Goal: Obtain resource: Download file/media

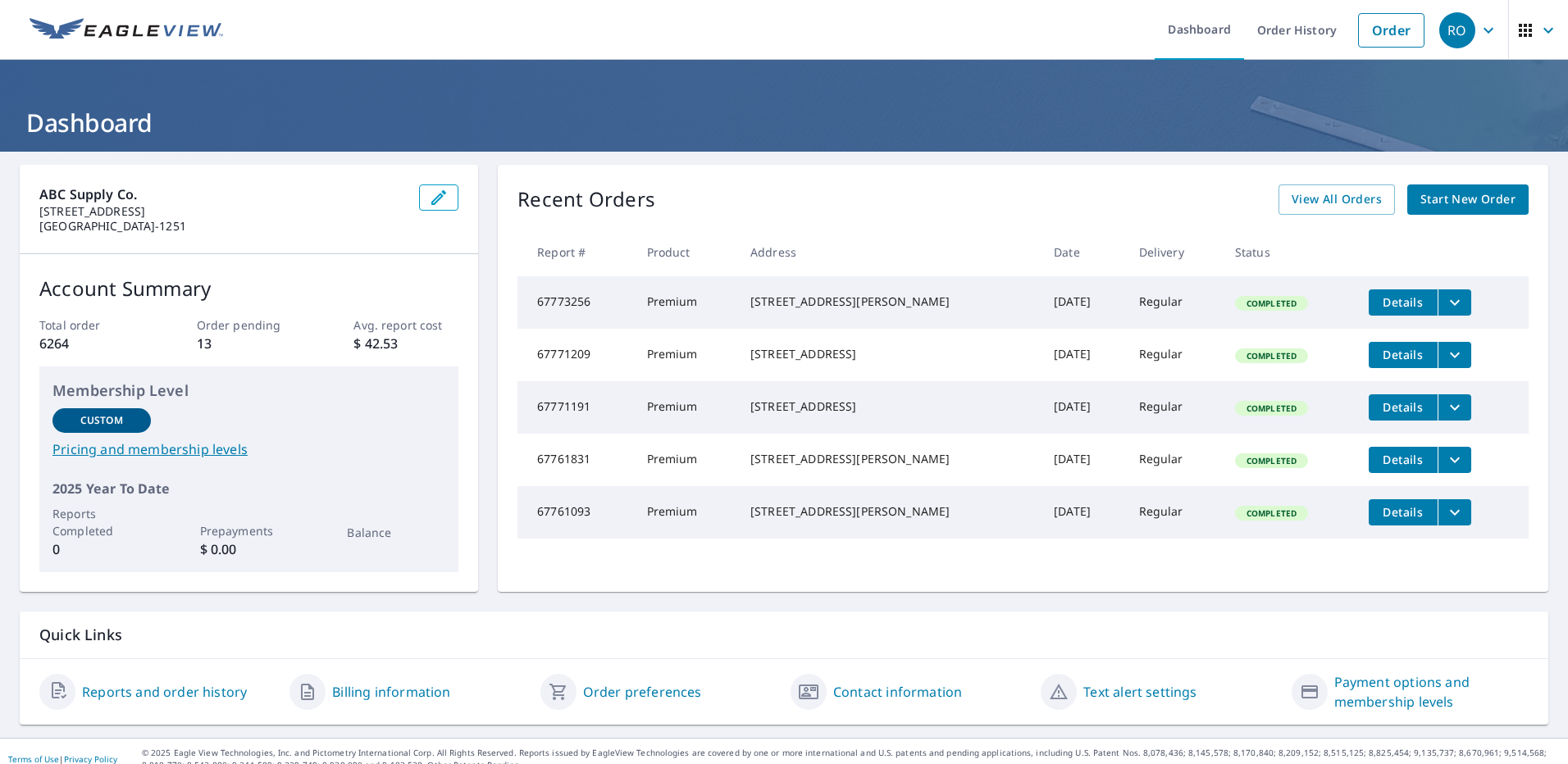
click at [1445, 417] on icon "filesDropdownBtn-67771191" at bounding box center [1455, 407] width 20 height 20
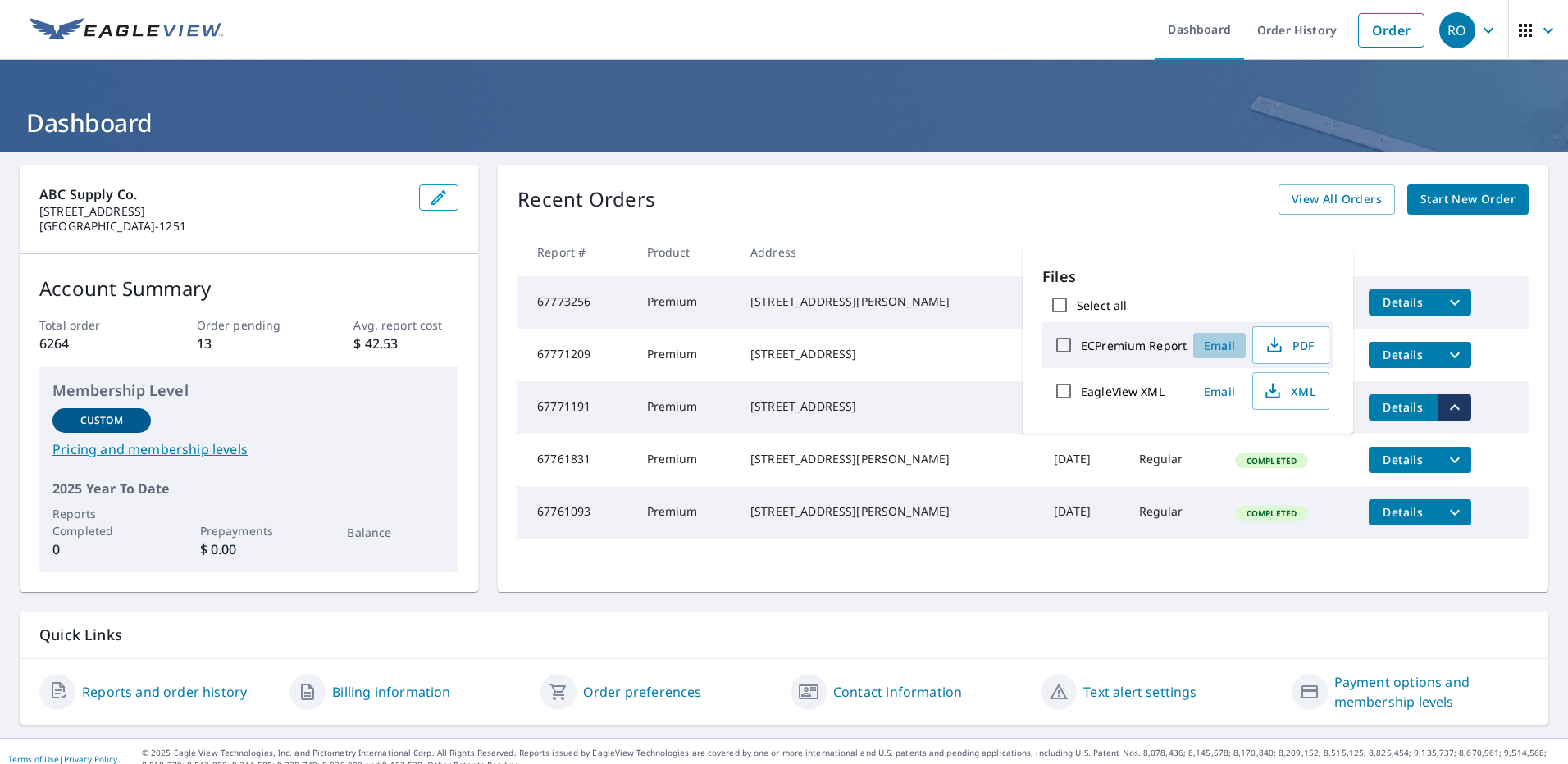
click at [1216, 347] on span "Email" at bounding box center [1219, 345] width 39 height 16
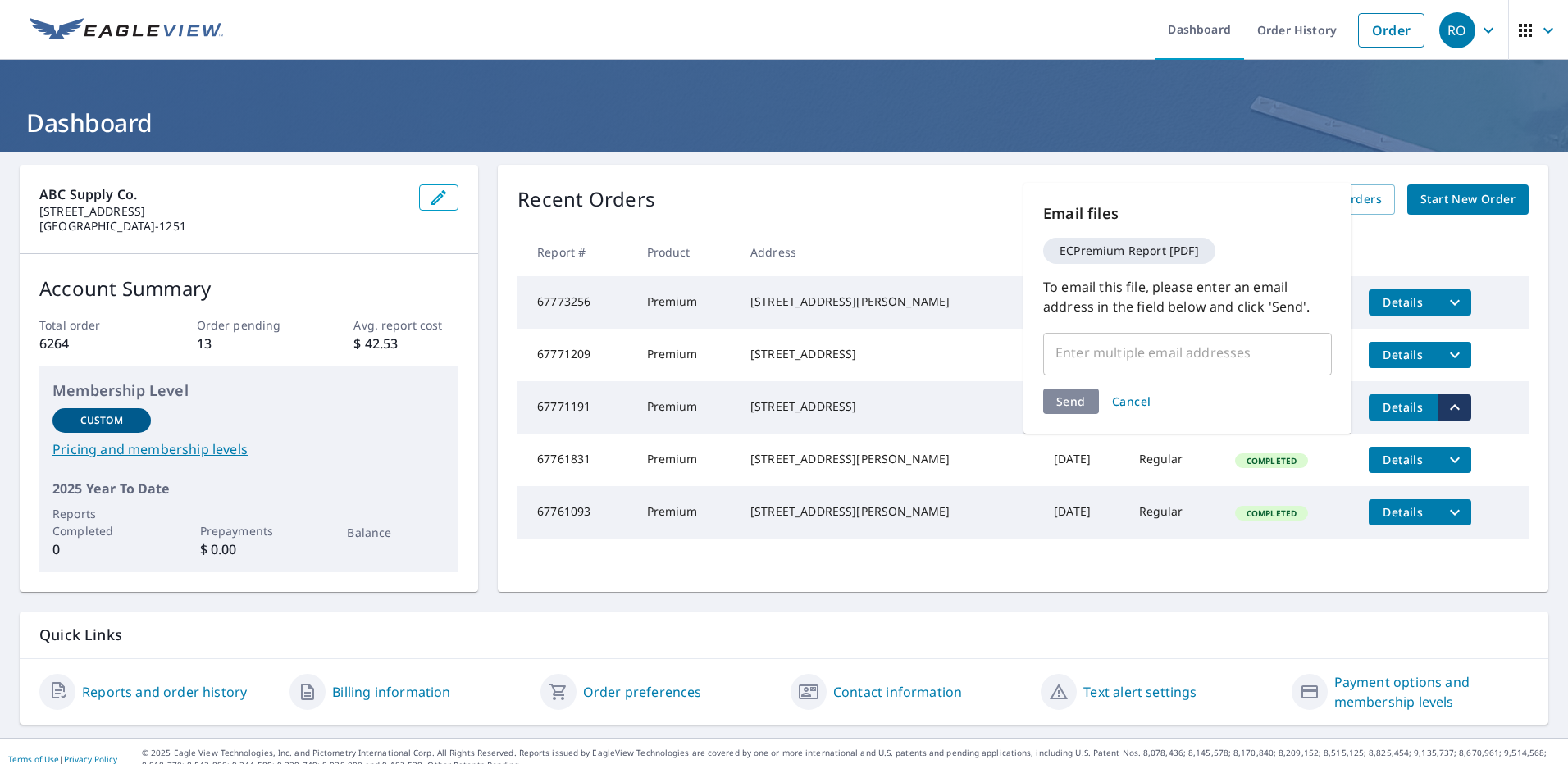
click at [1158, 364] on input "text" at bounding box center [1175, 352] width 249 height 31
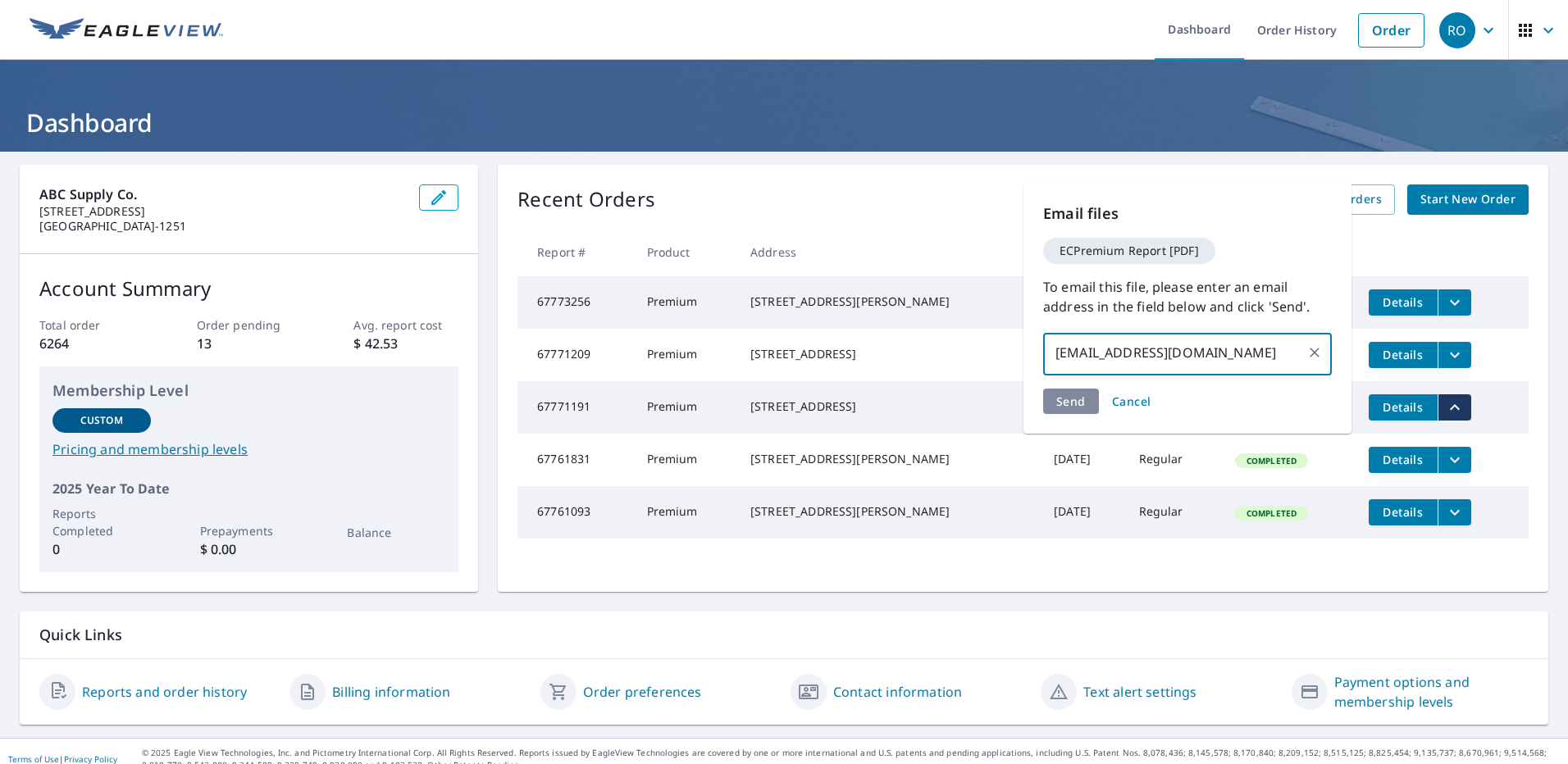
type input "[EMAIL_ADDRESS][DOMAIN_NAME]"
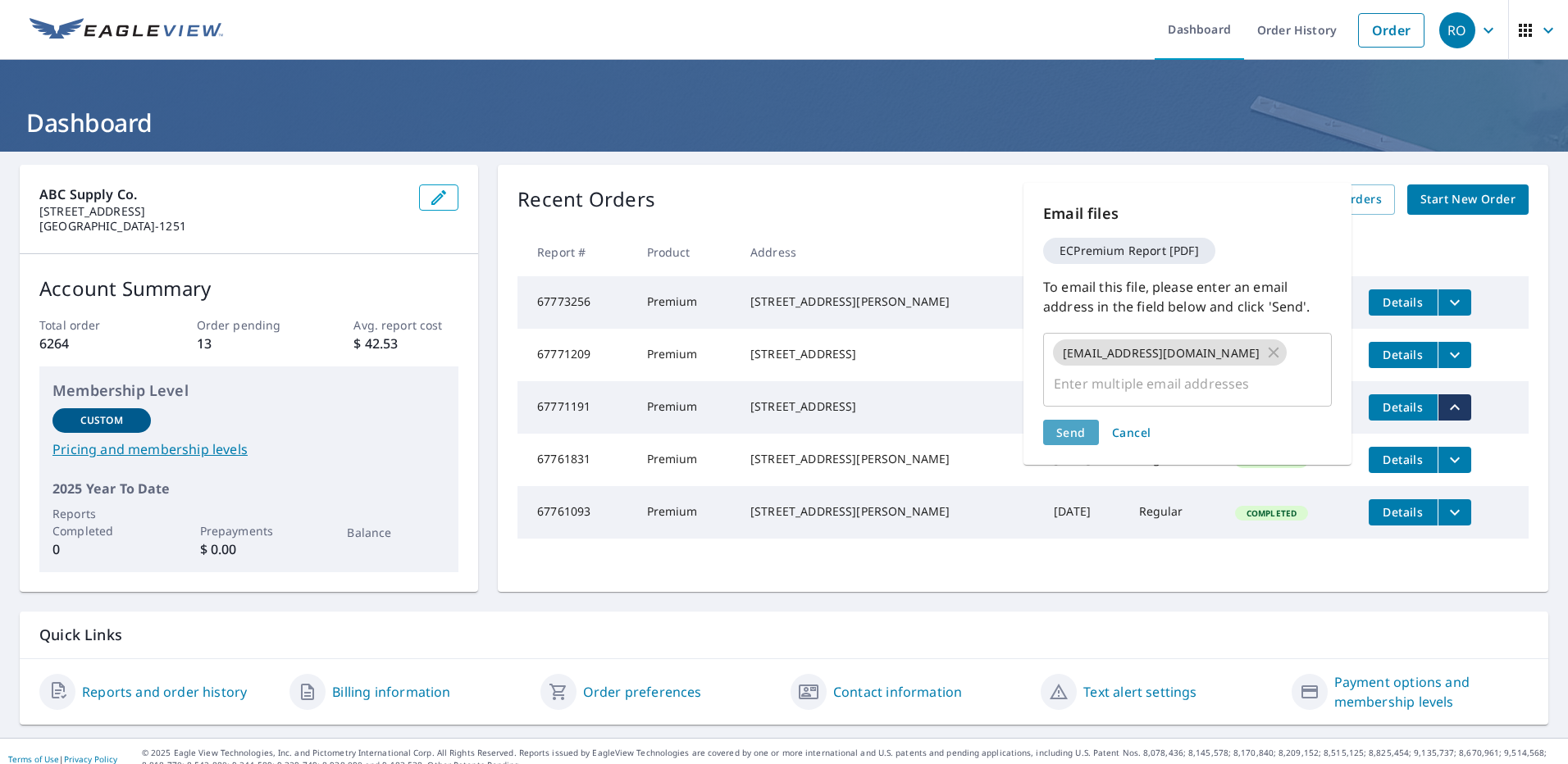
click at [1074, 424] on span "Send" at bounding box center [1071, 432] width 29 height 16
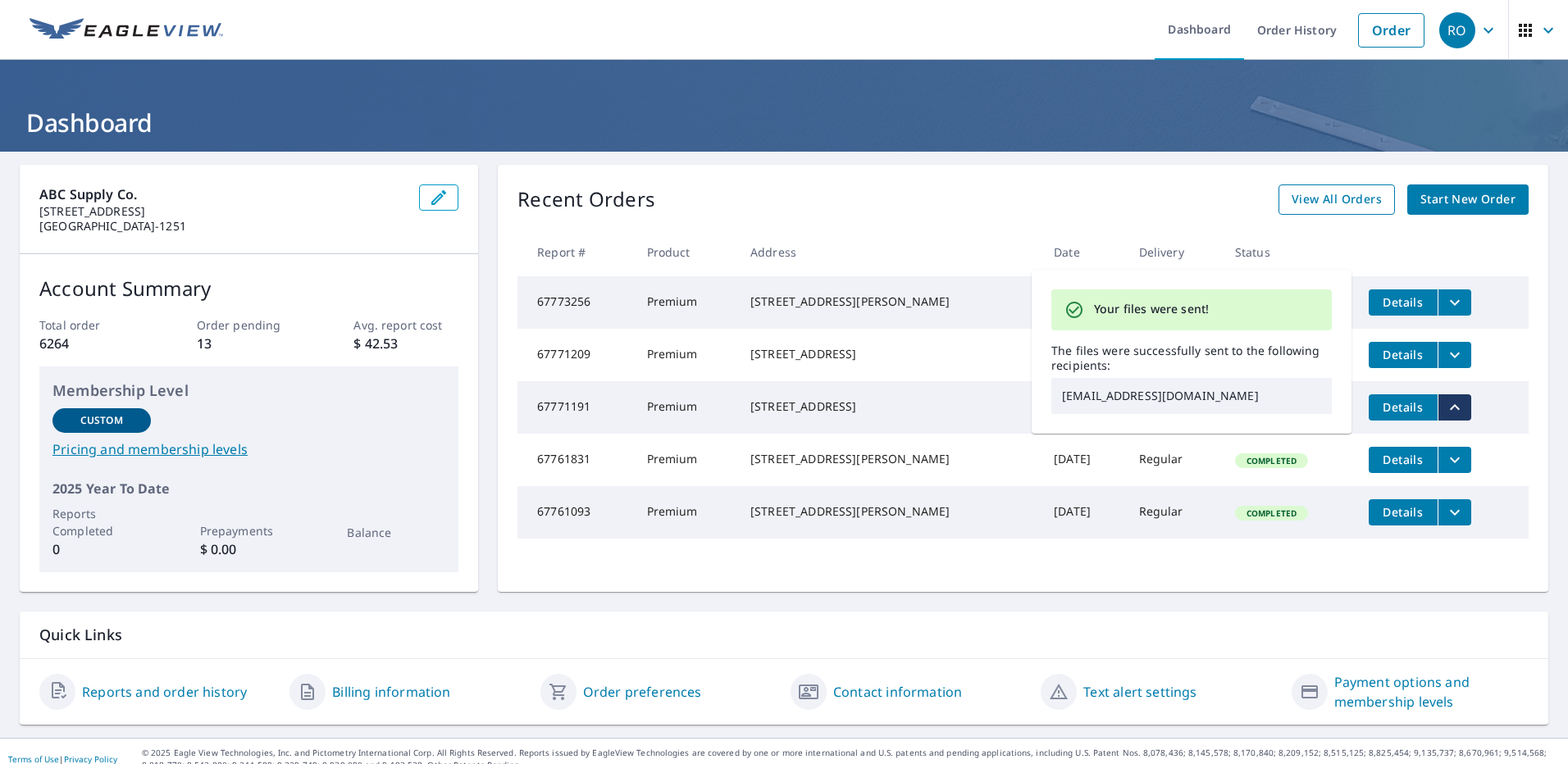
click at [1311, 205] on span "View All Orders" at bounding box center [1337, 199] width 90 height 20
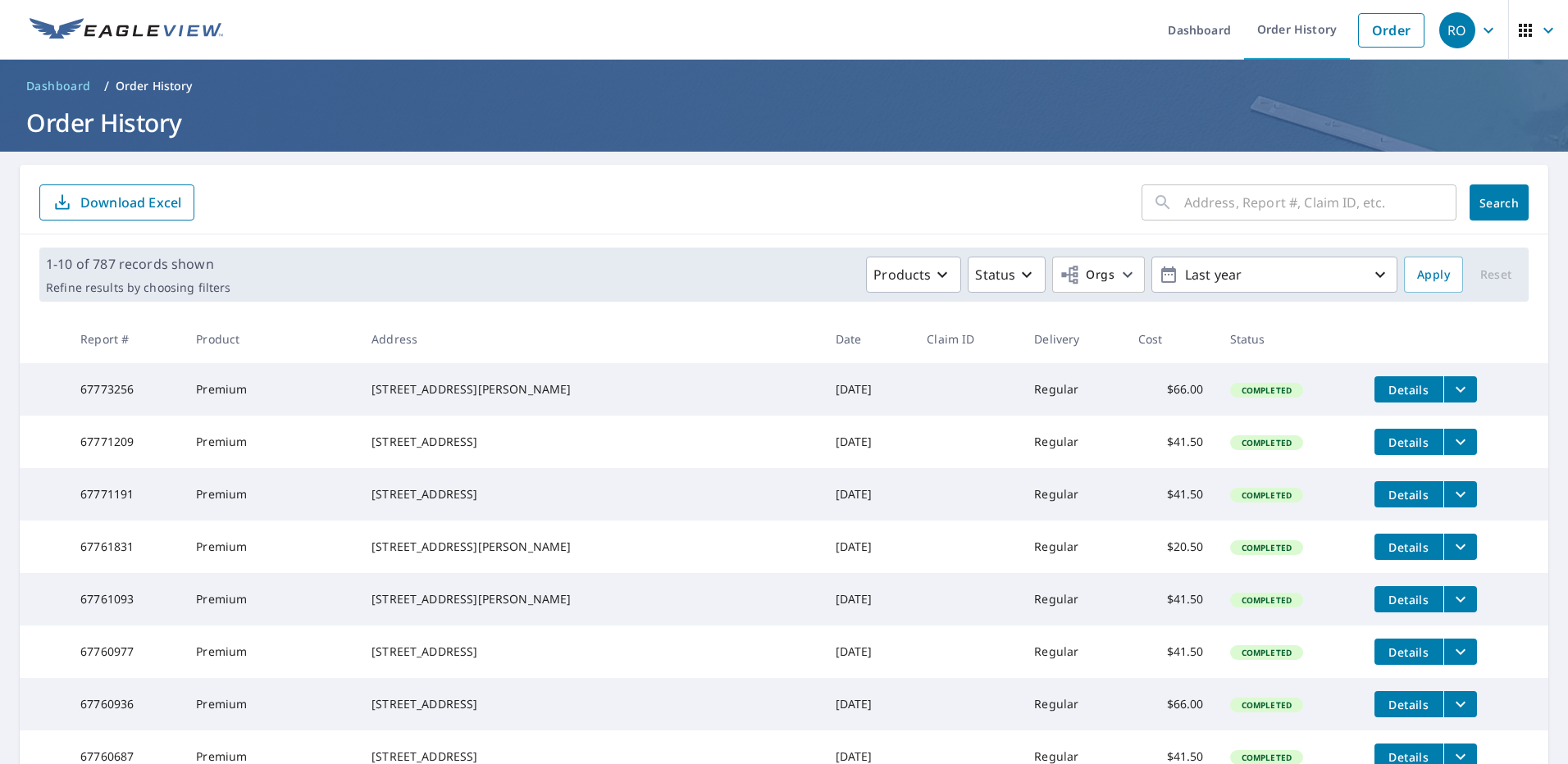
click at [1300, 192] on input "text" at bounding box center [1320, 202] width 272 height 46
type input "217 [PERSON_NAME]"
click button "Search" at bounding box center [1499, 202] width 59 height 36
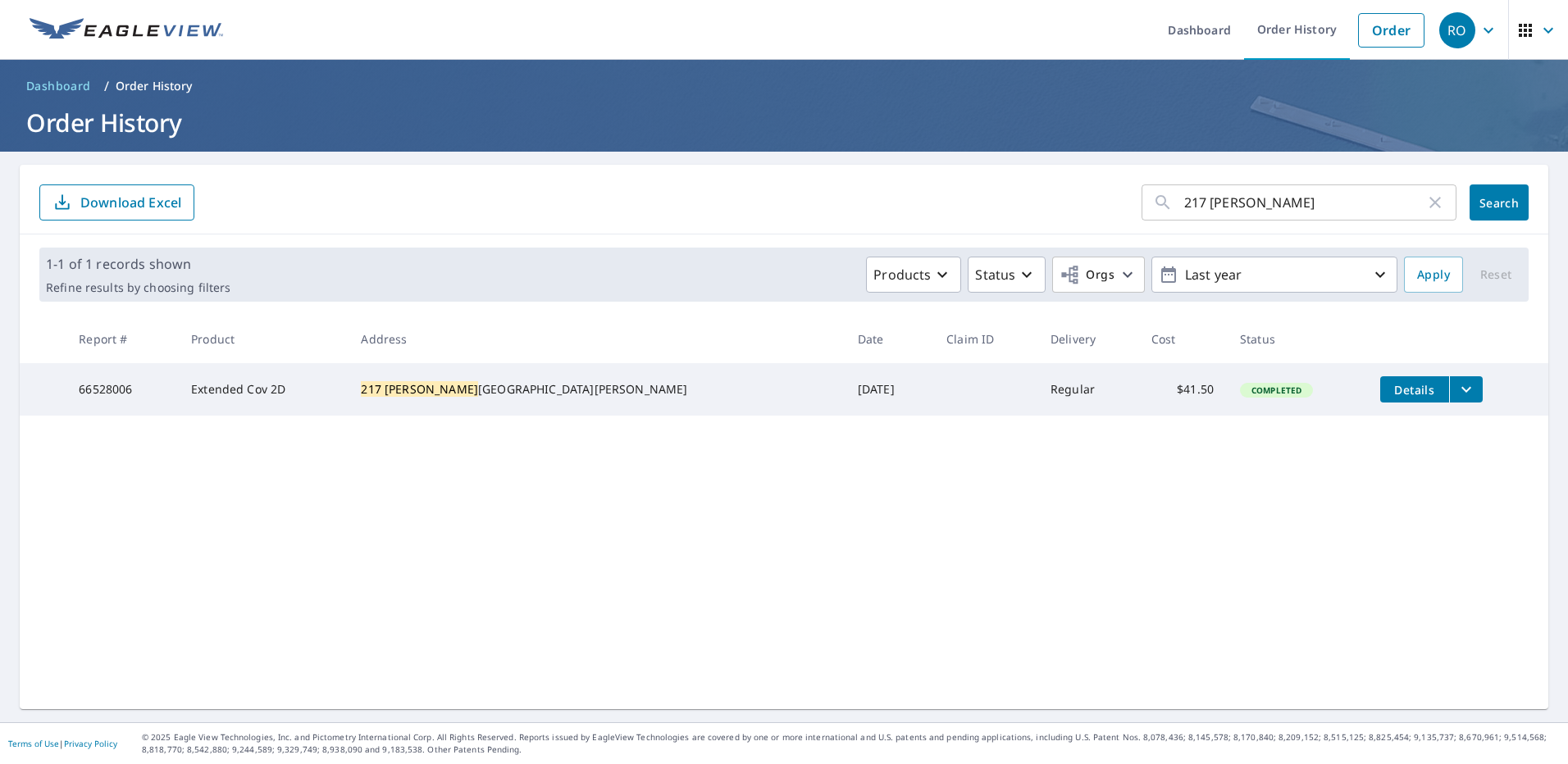
click at [1456, 396] on icon "filesDropdownBtn-66528006" at bounding box center [1465, 389] width 20 height 20
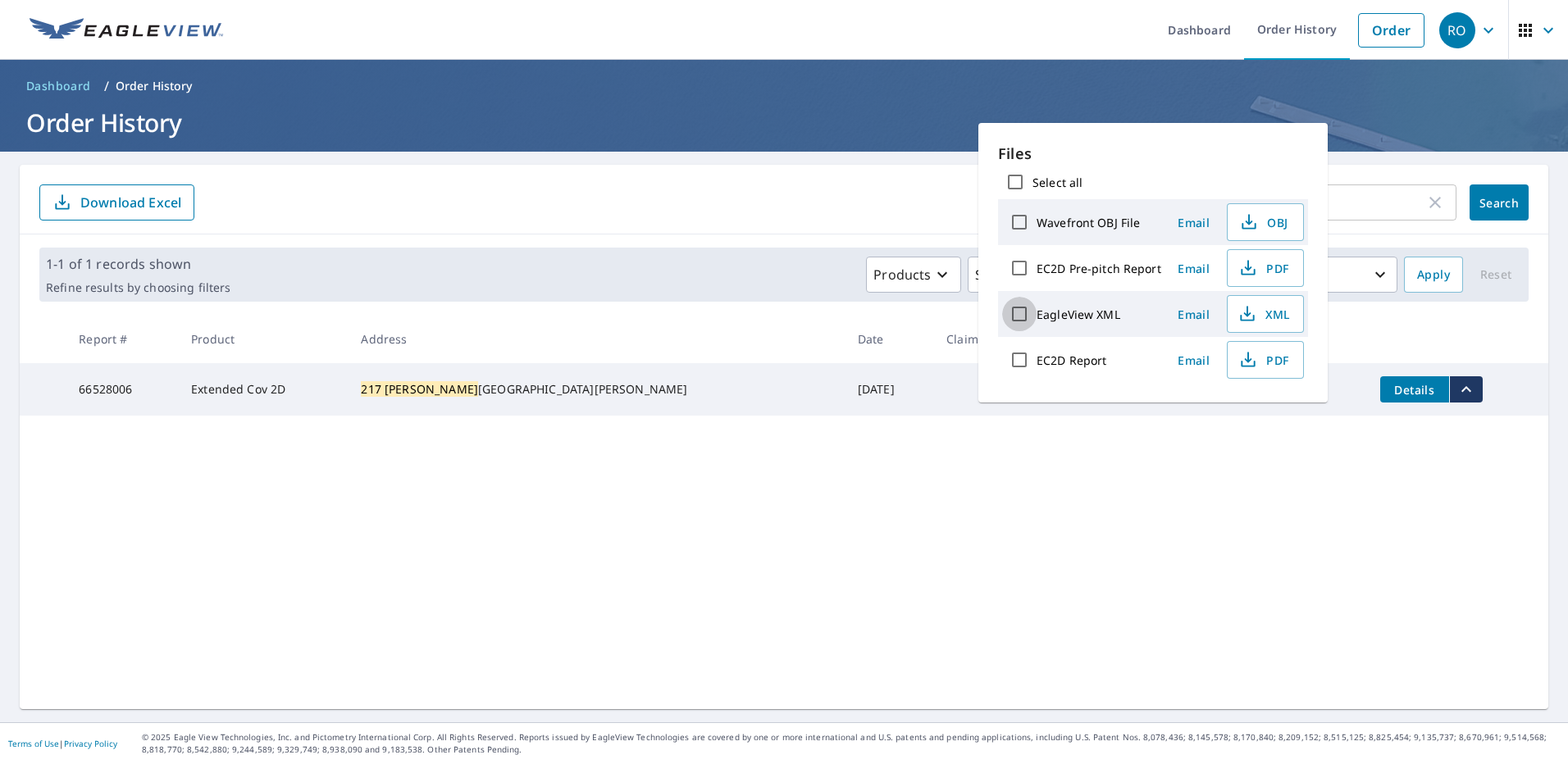
click at [1018, 310] on input "EagleView XML" at bounding box center [1018, 313] width 34 height 34
checkbox input "true"
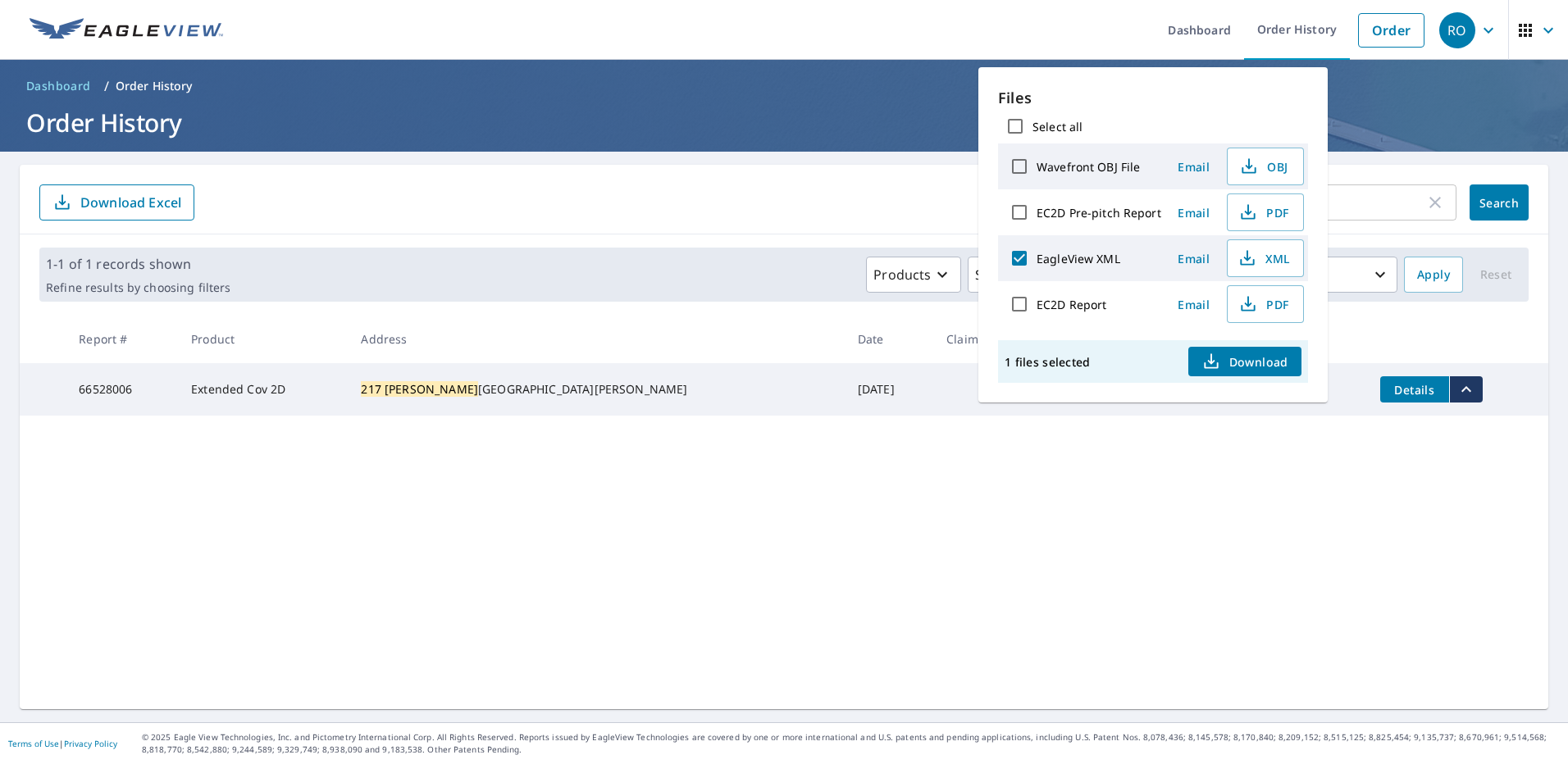
click at [1020, 304] on input "EC2D Report" at bounding box center [1018, 303] width 34 height 34
checkbox input "true"
click at [1019, 211] on input "EC2D Pre-pitch Report" at bounding box center [1018, 212] width 34 height 34
checkbox input "true"
click at [1017, 170] on input "Wavefront OBJ File" at bounding box center [1018, 166] width 34 height 34
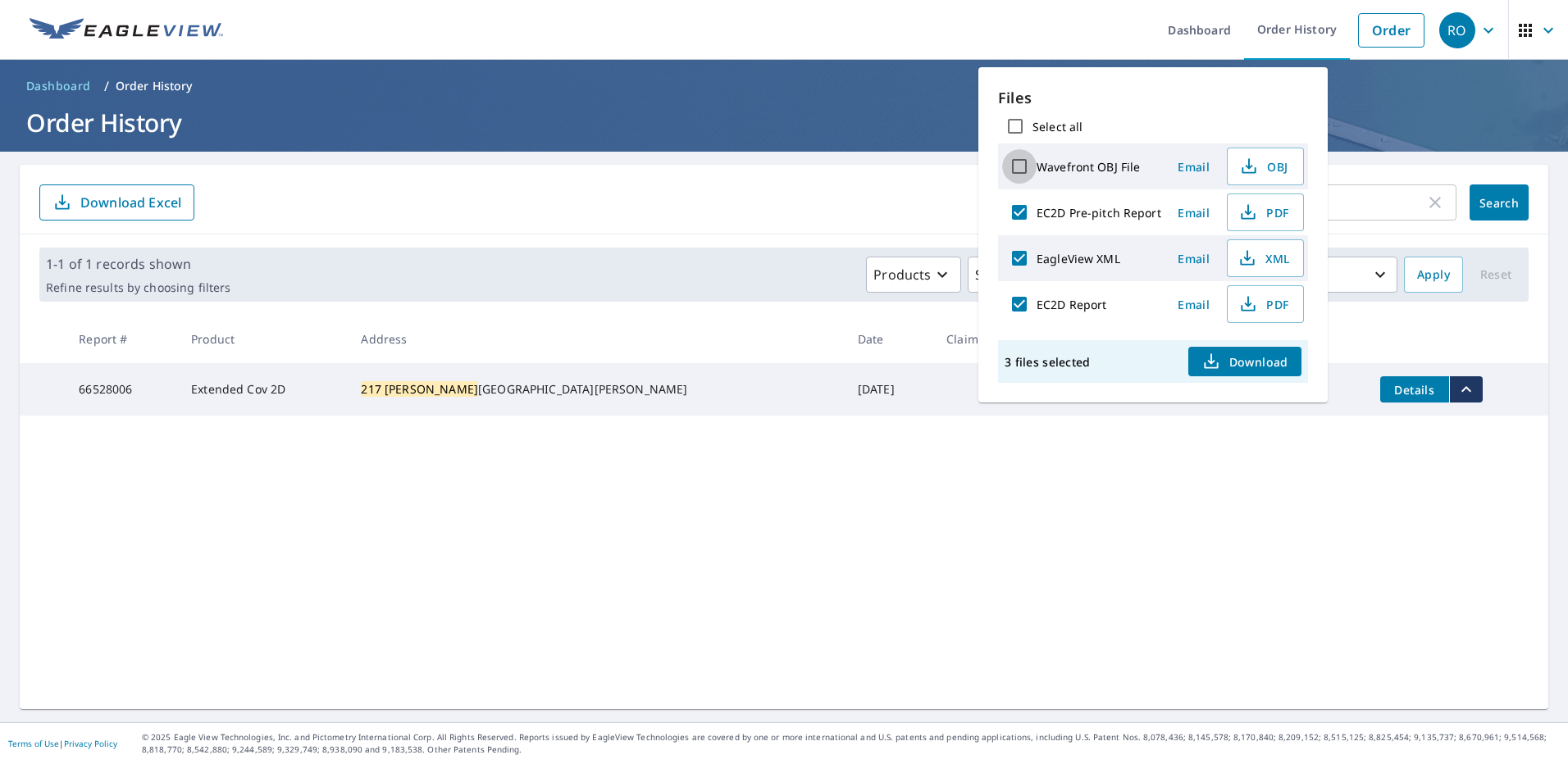
checkbox input "true"
click at [1184, 259] on span "Email" at bounding box center [1194, 259] width 39 height 16
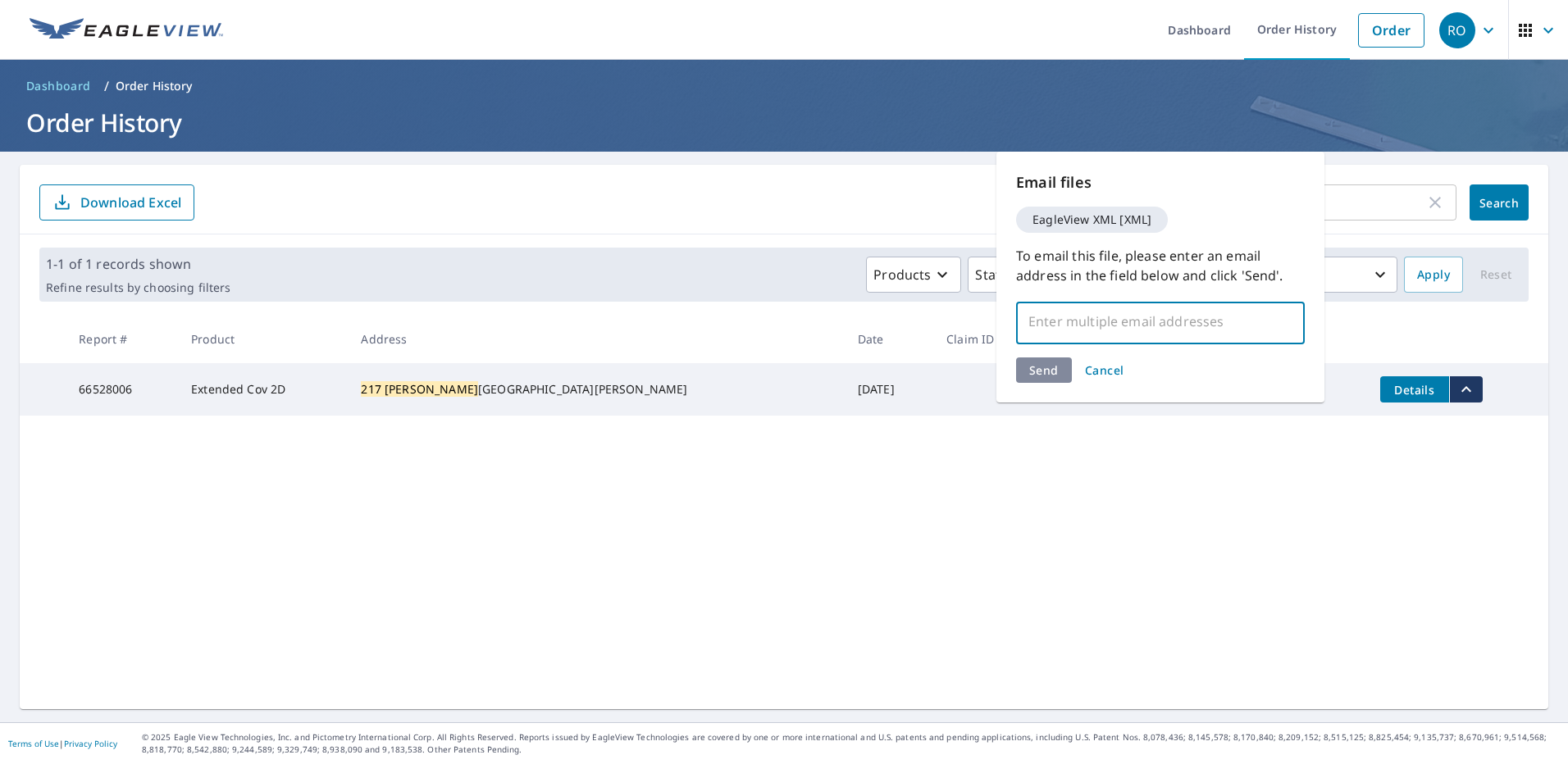
click at [1127, 320] on input "text" at bounding box center [1147, 321] width 249 height 31
type input "[EMAIL_ADDRESS][DOMAIN_NAME]"
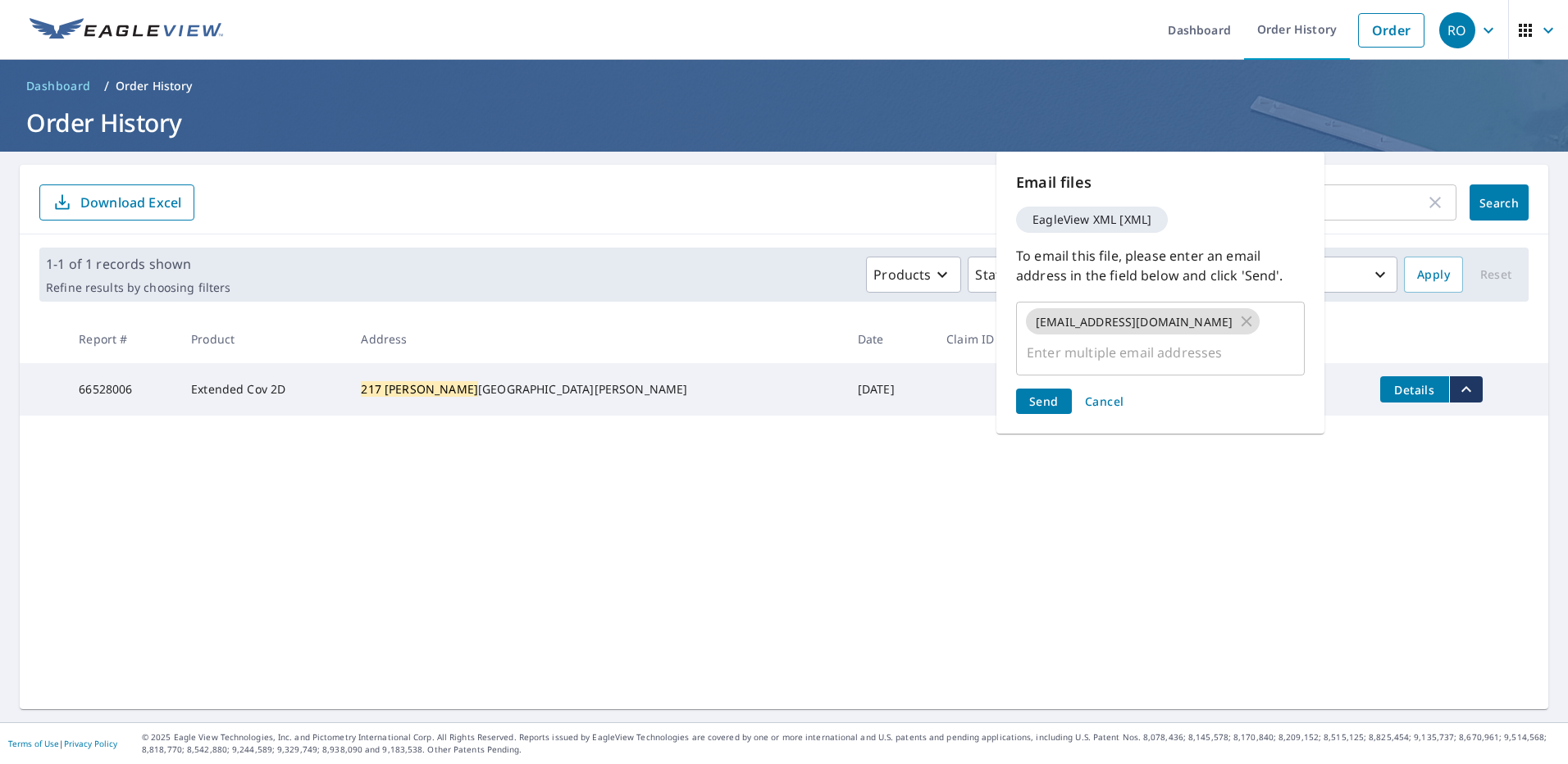
click at [1042, 393] on span "Send" at bounding box center [1044, 401] width 29 height 16
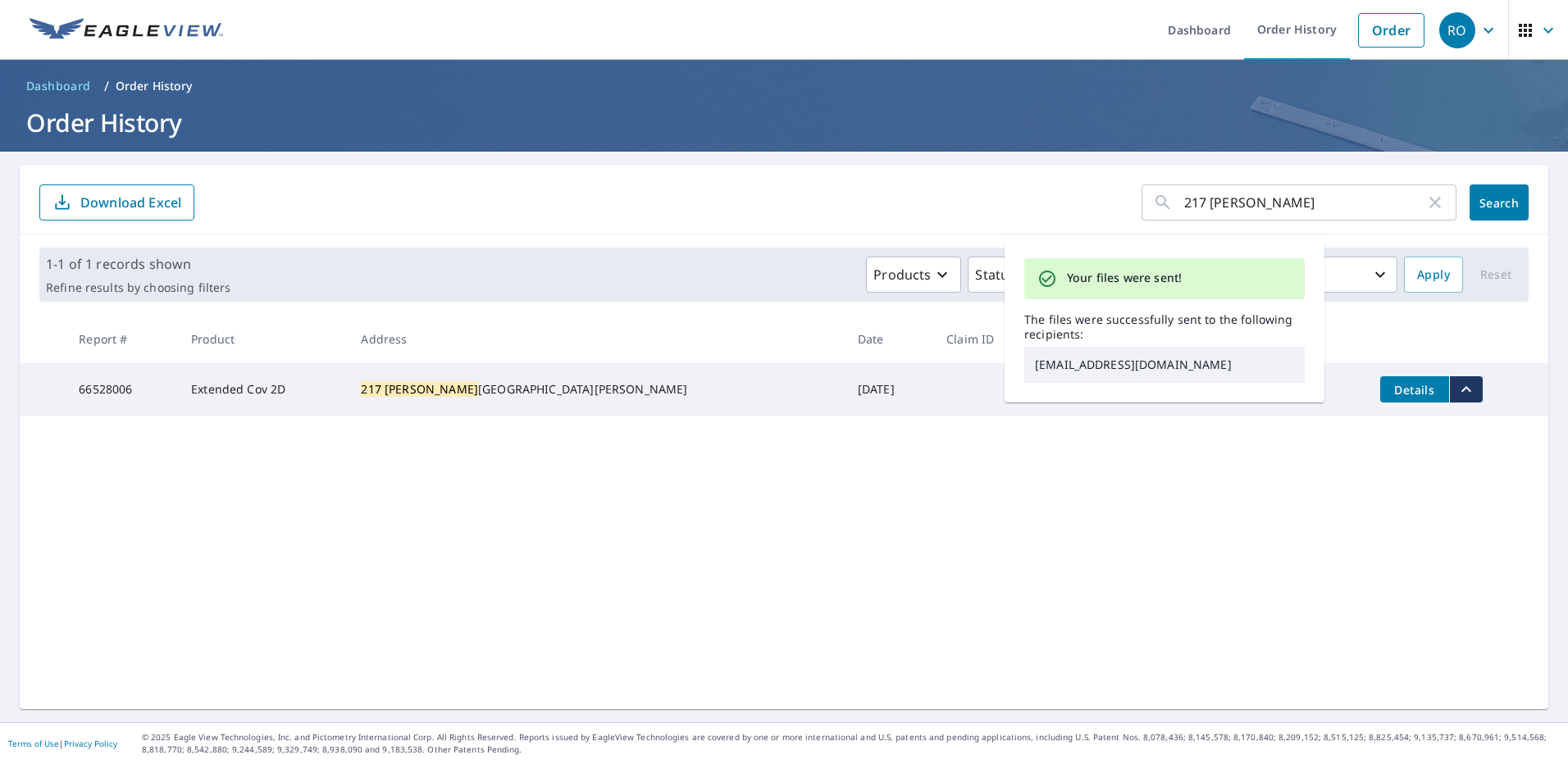
click at [1082, 618] on div "217 [PERSON_NAME] ​ Search Download Excel 1-1 of 1 records shown Refine results…" at bounding box center [783, 437] width 1528 height 544
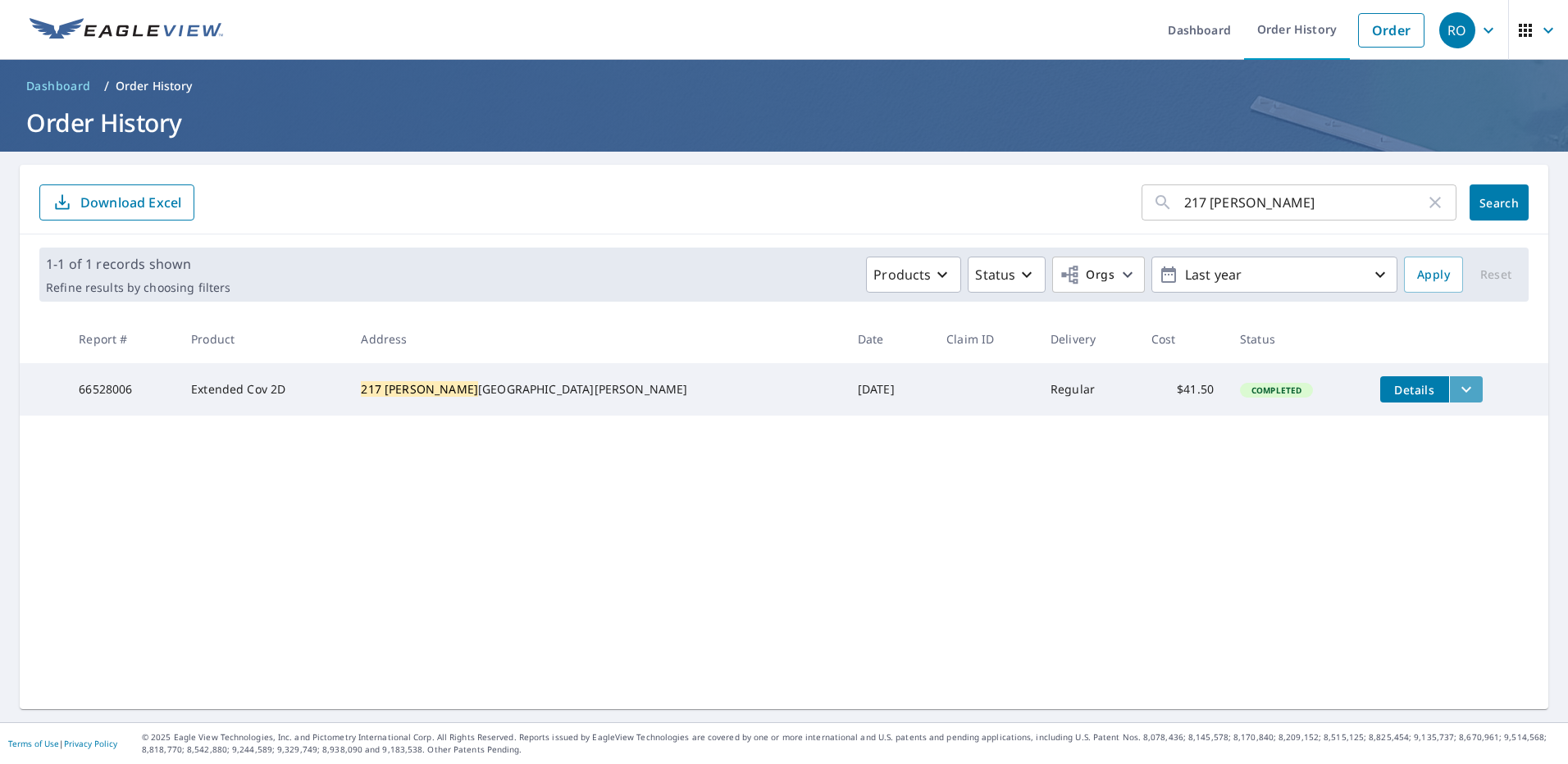
click at [1456, 382] on icon "filesDropdownBtn-66528006" at bounding box center [1465, 389] width 20 height 20
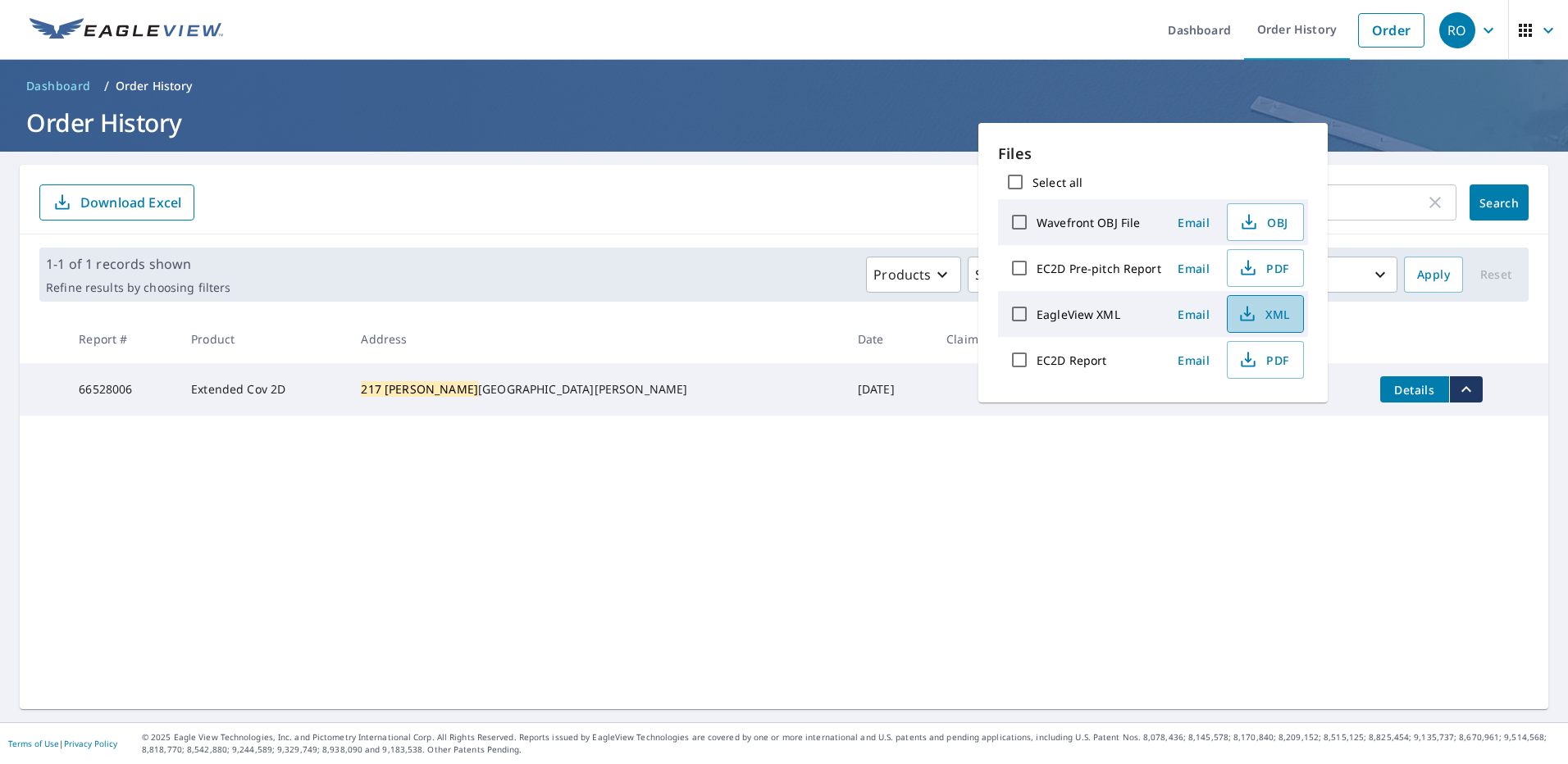
click at [1275, 315] on span "XML" at bounding box center [1263, 314] width 53 height 20
click at [1268, 269] on span "PDF" at bounding box center [1263, 268] width 53 height 20
click at [1192, 362] on span "Email" at bounding box center [1194, 360] width 39 height 16
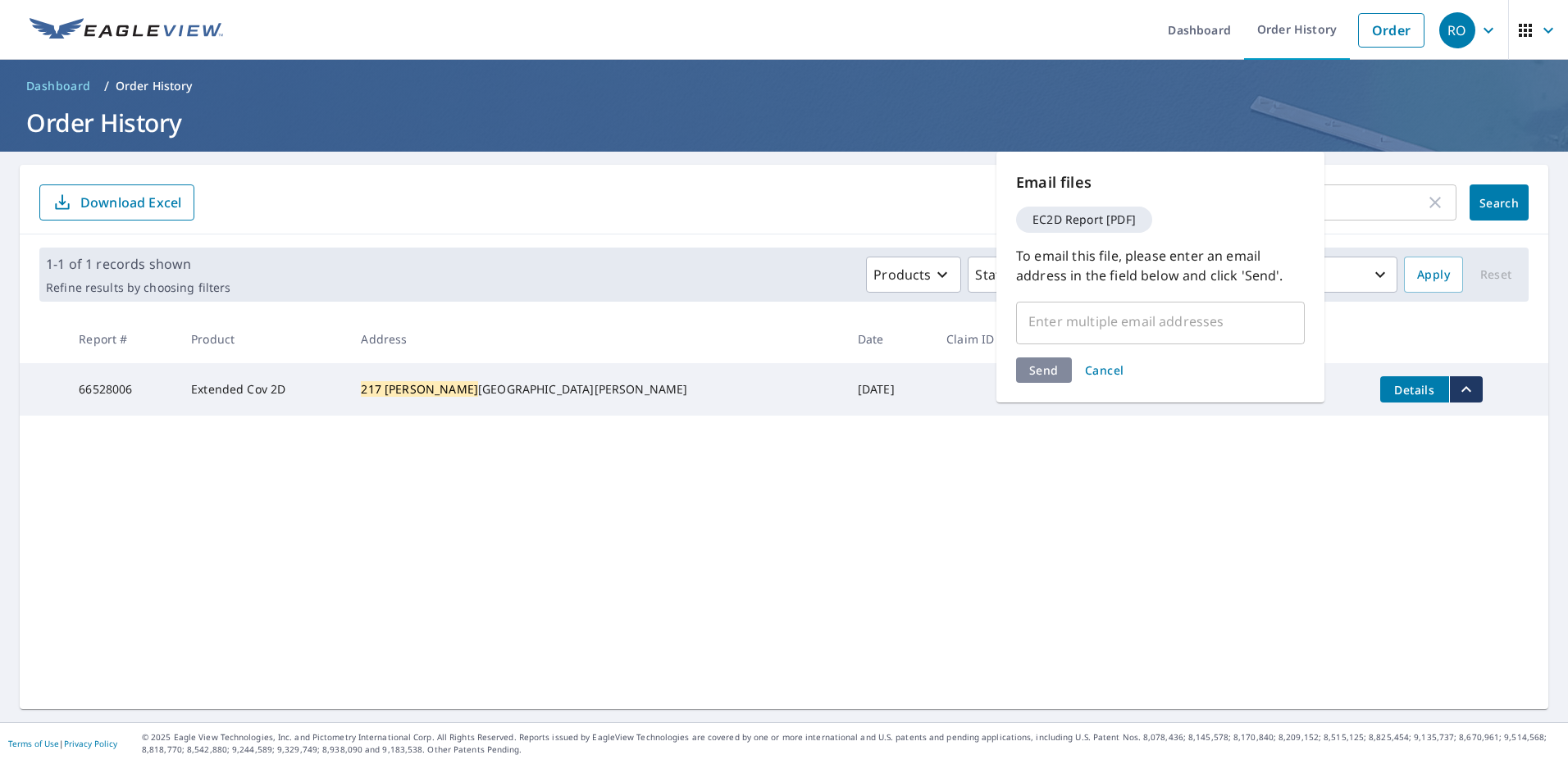
click at [1103, 366] on span "Cancel" at bounding box center [1104, 370] width 39 height 16
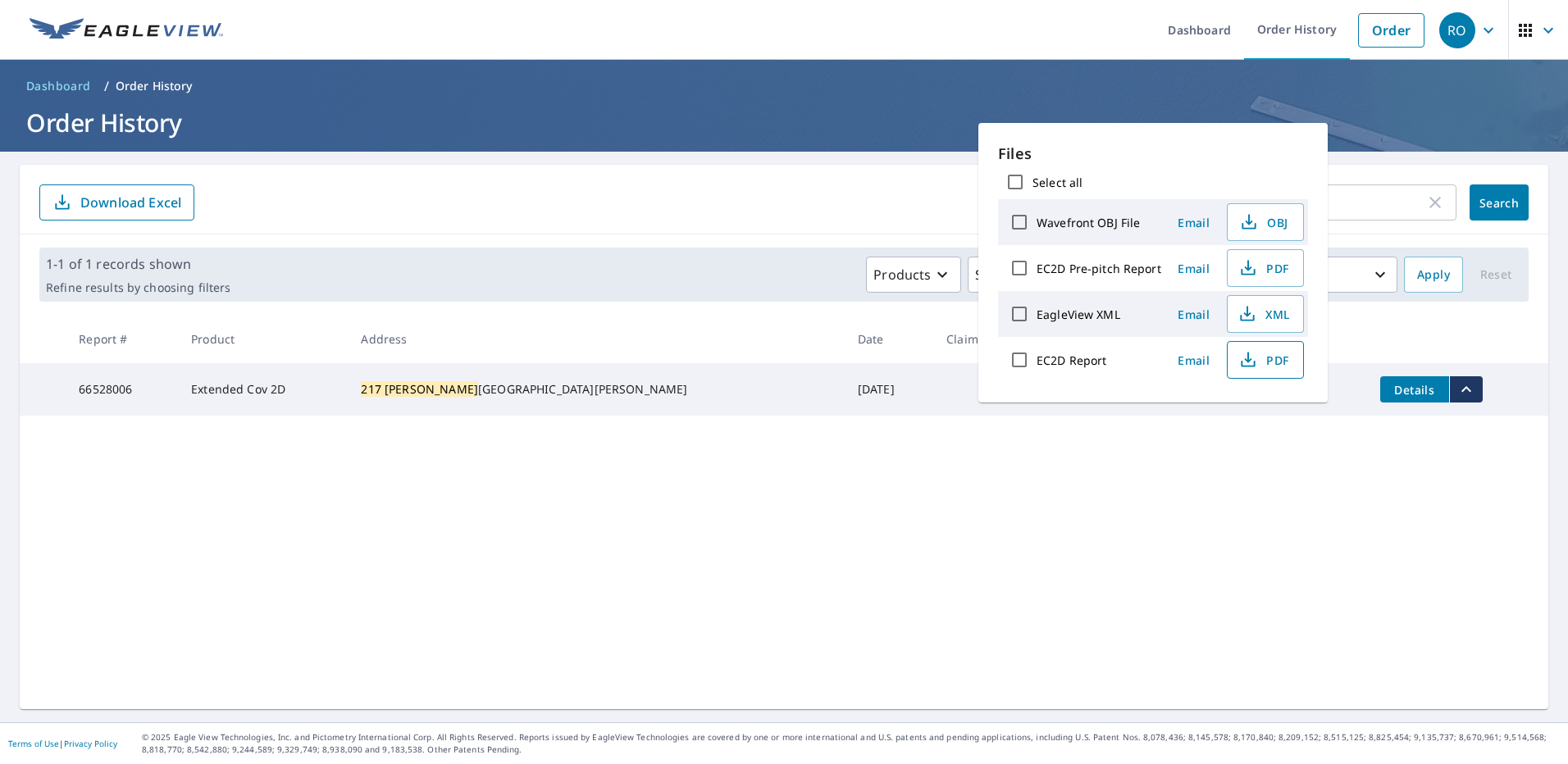
click at [1271, 359] on span "PDF" at bounding box center [1263, 360] width 53 height 20
